Goal: Transaction & Acquisition: Obtain resource

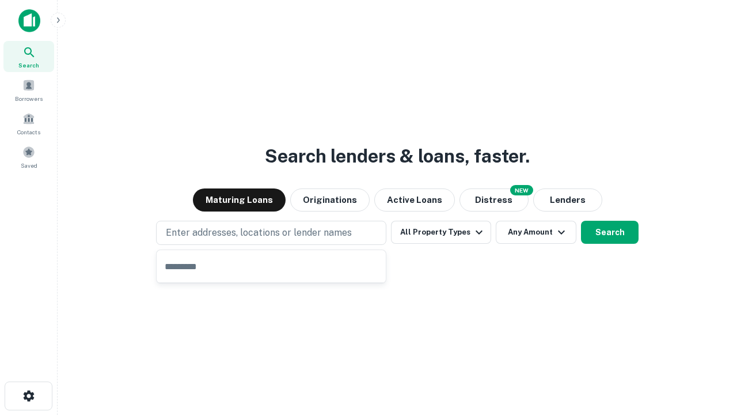
type input "**********"
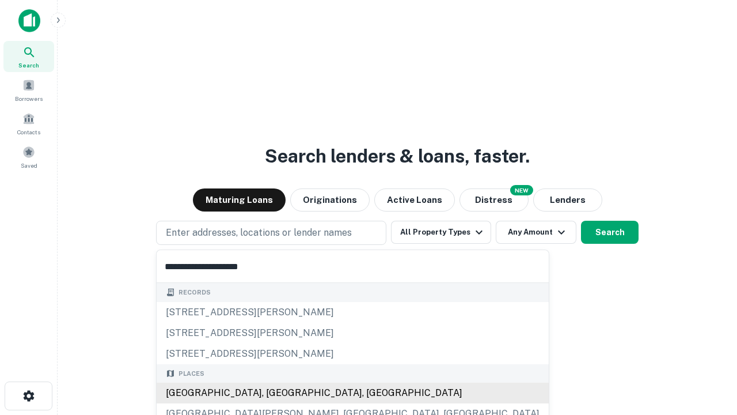
click at [275, 393] on div "Santa Monica, CA, USA" at bounding box center [353, 392] width 392 height 21
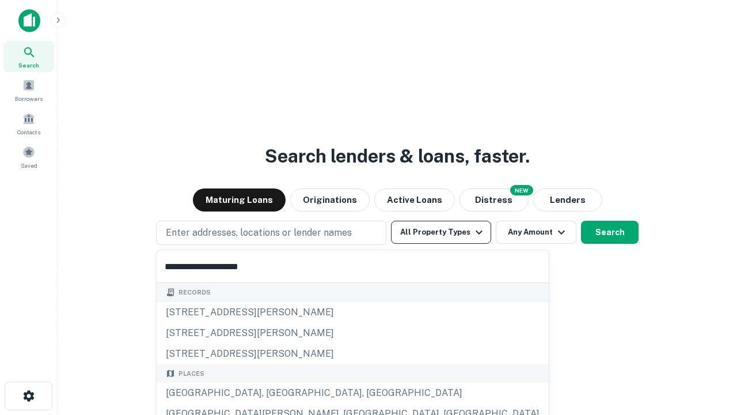
click at [441, 232] on button "All Property Types" at bounding box center [441, 232] width 100 height 23
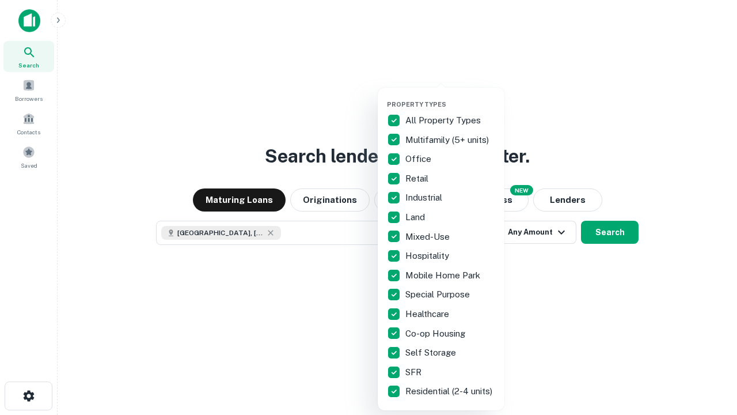
click at [450, 97] on button "button" at bounding box center [450, 97] width 127 height 1
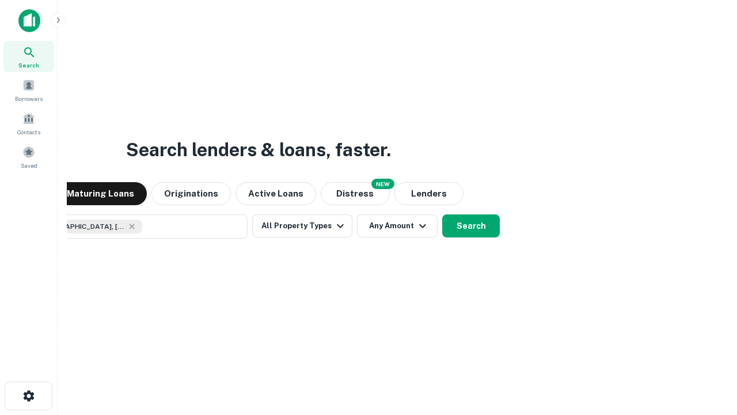
scroll to position [18, 0]
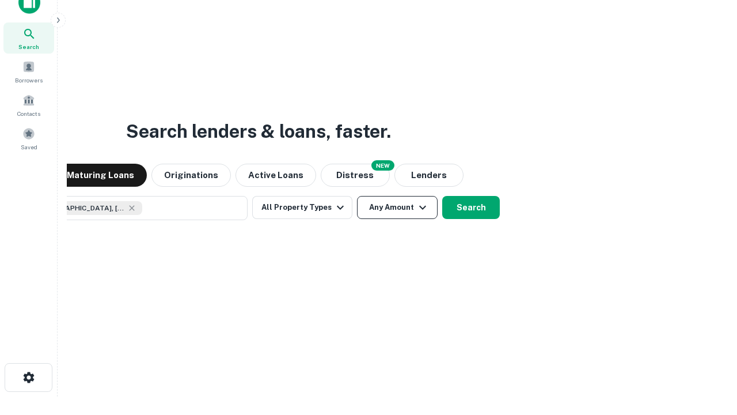
click at [357, 196] on button "Any Amount" at bounding box center [397, 207] width 81 height 23
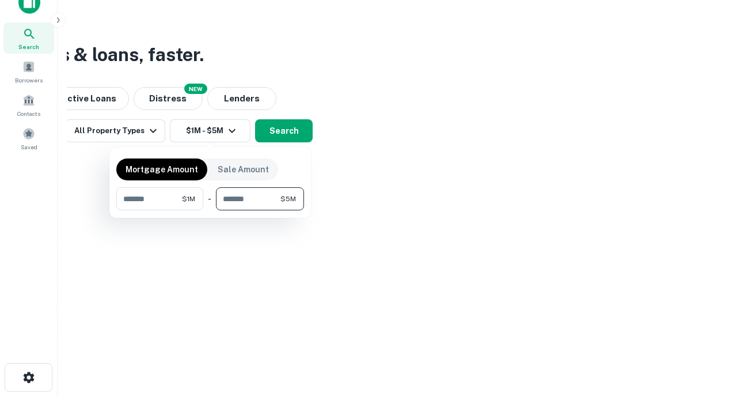
type input "*******"
click at [210, 210] on button "button" at bounding box center [210, 210] width 188 height 1
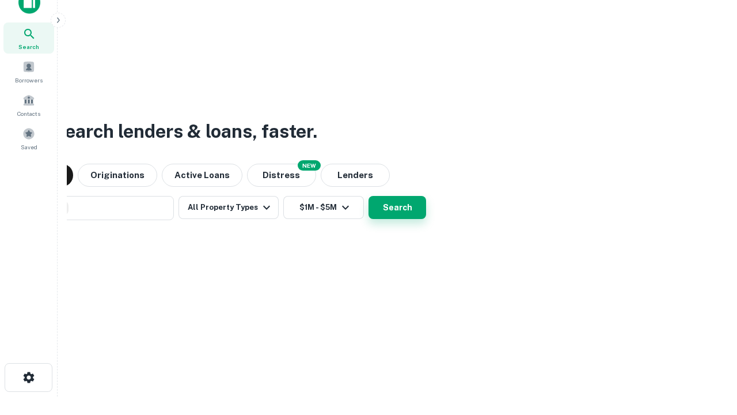
click at [369, 196] on button "Search" at bounding box center [398, 207] width 58 height 23
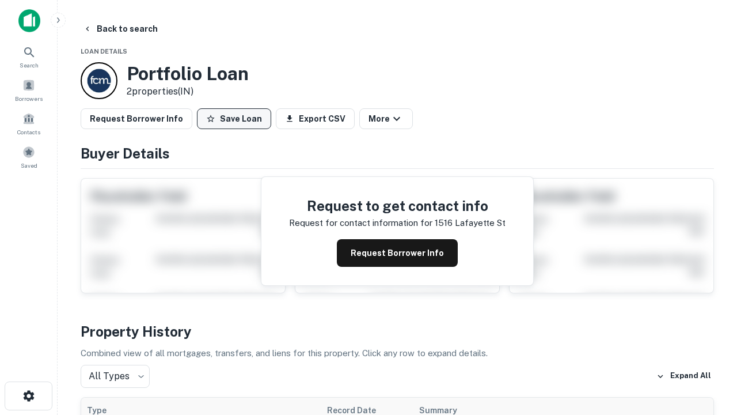
click at [234, 119] on button "Save Loan" at bounding box center [234, 118] width 74 height 21
click at [237, 119] on button "Loan Saved" at bounding box center [236, 118] width 79 height 21
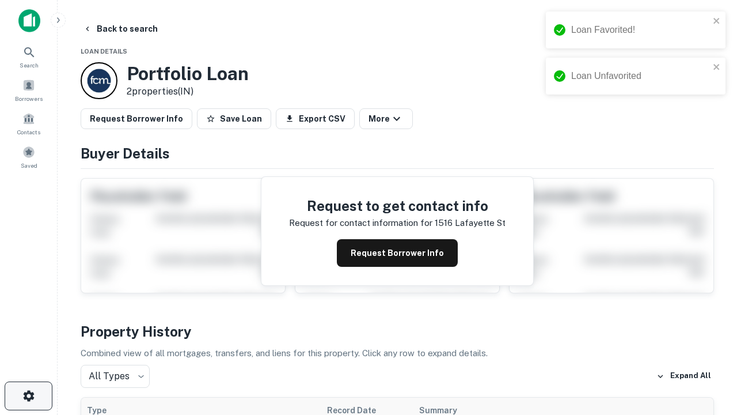
click at [28, 396] on icon "button" at bounding box center [29, 396] width 14 height 14
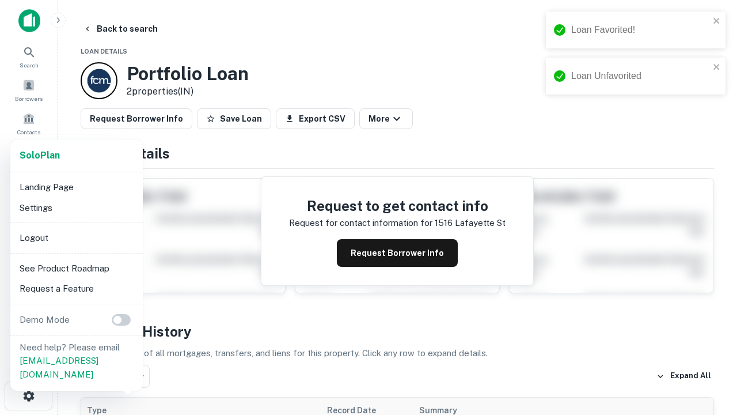
click at [76, 237] on li "Logout" at bounding box center [76, 237] width 123 height 21
